Goal: Information Seeking & Learning: Learn about a topic

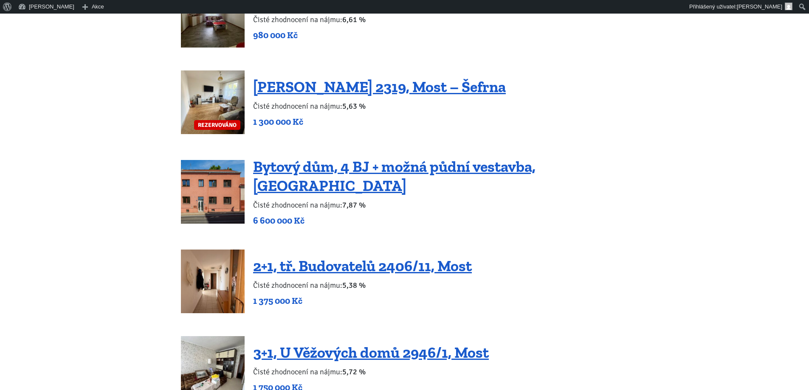
scroll to position [846, 0]
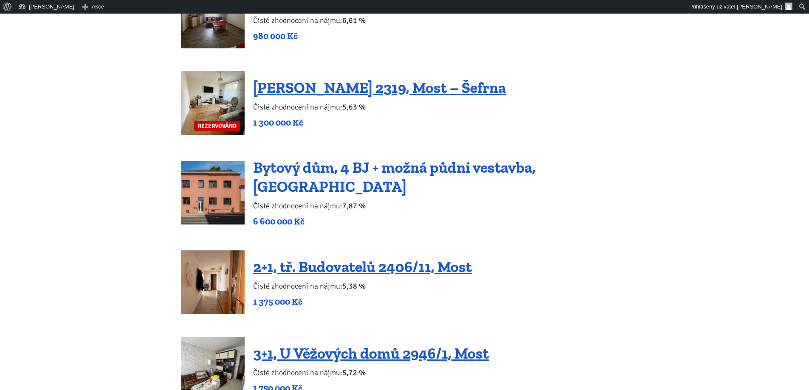
click at [432, 176] on link "Bytový dům, 4 BJ + možná půdní vestavba, [GEOGRAPHIC_DATA]" at bounding box center [394, 176] width 283 height 37
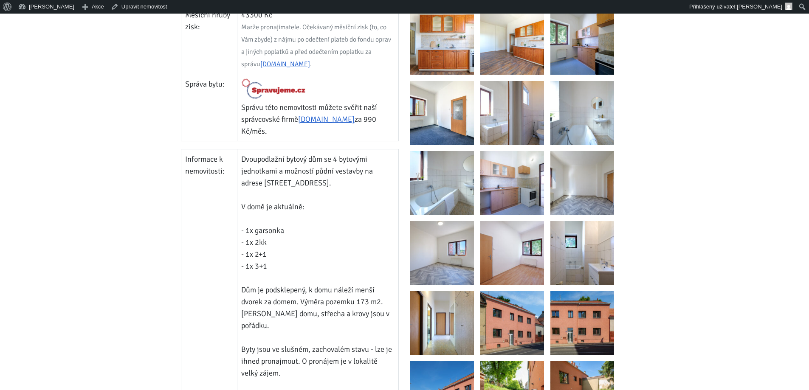
scroll to position [510, 0]
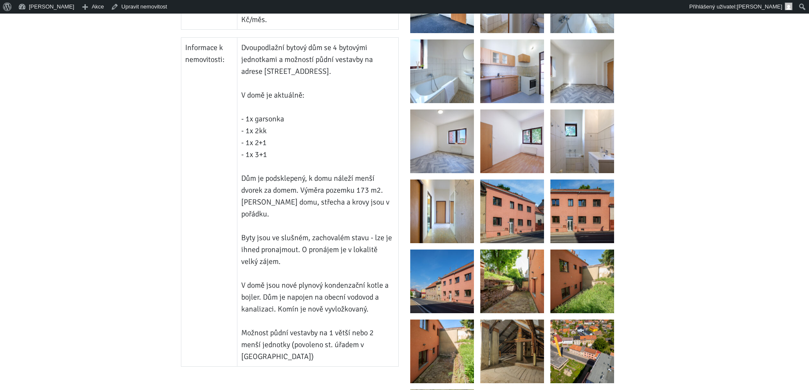
scroll to position [637, 0]
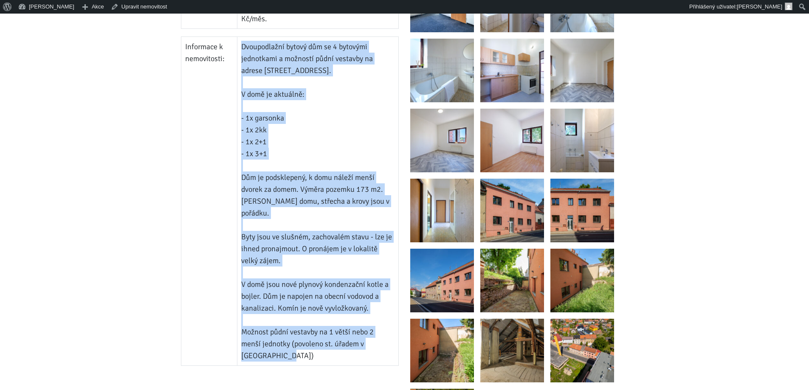
drag, startPoint x: 246, startPoint y: 33, endPoint x: 327, endPoint y: 328, distance: 306.0
click at [327, 328] on td "Dvoupodlažní bytový dům se 4 bytovými jednotkami a možností půdní vestavby na a…" at bounding box center [317, 201] width 161 height 329
copy td "Dvoupodlažní bytový dům se 4 bytovými jednotkami a možností půdní vestavby na a…"
click at [347, 136] on td "Dvoupodlažní bytový dům se 4 bytovými jednotkami a možností půdní vestavby na a…" at bounding box center [317, 201] width 161 height 329
